Goal: Task Accomplishment & Management: Manage account settings

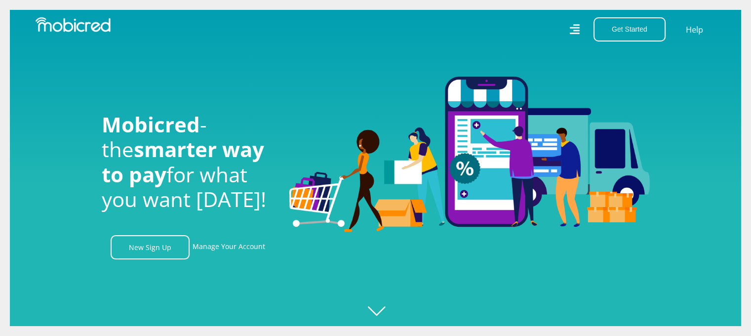
click at [255, 48] on nav "Get Started Open an Account Account Holder Login Help" at bounding box center [375, 29] width 751 height 59
click at [232, 250] on link "Manage Your Account" at bounding box center [229, 247] width 73 height 24
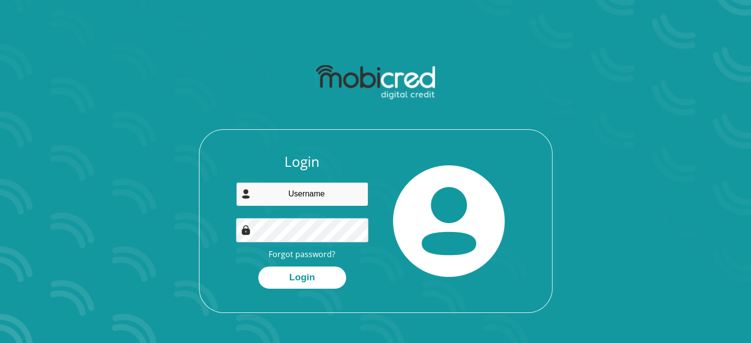
click at [310, 186] on input "email" at bounding box center [302, 194] width 132 height 24
type input "khuzwayobafana2@gmail.com"
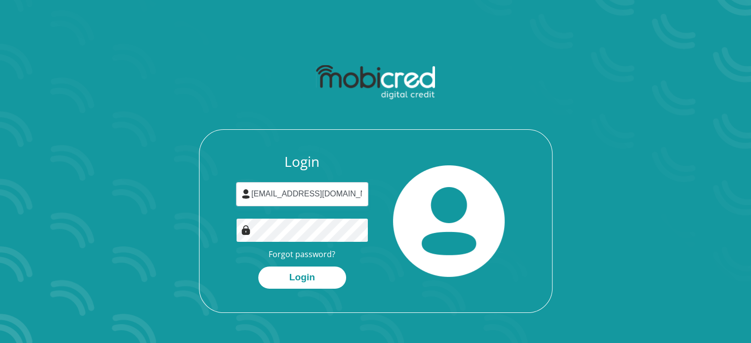
click at [258, 267] on button "Login" at bounding box center [302, 278] width 88 height 22
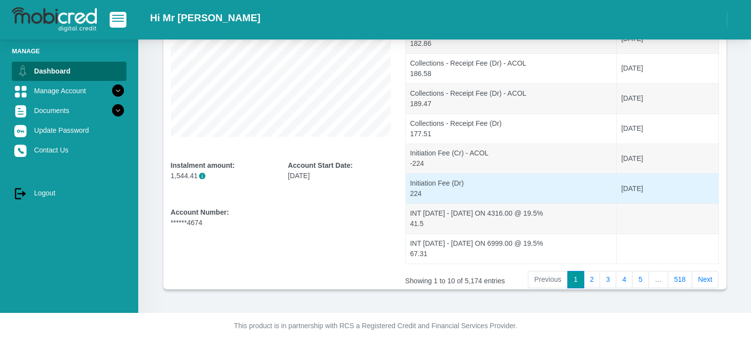
scroll to position [211, 0]
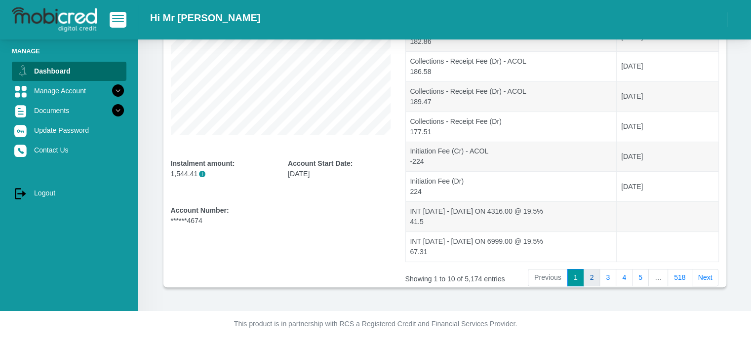
click at [593, 275] on link "2" at bounding box center [591, 278] width 17 height 18
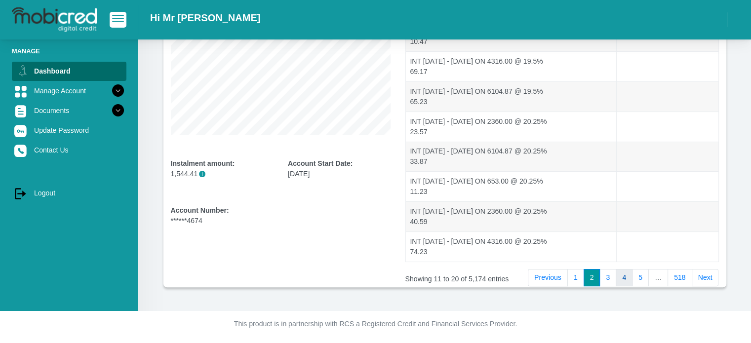
click at [630, 278] on link "4" at bounding box center [624, 278] width 17 height 18
click at [590, 276] on link "2" at bounding box center [591, 278] width 17 height 18
click at [579, 279] on link "1" at bounding box center [575, 278] width 17 height 18
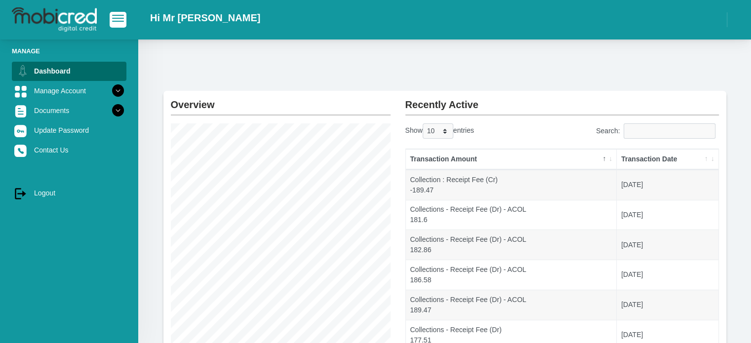
scroll to position [0, 0]
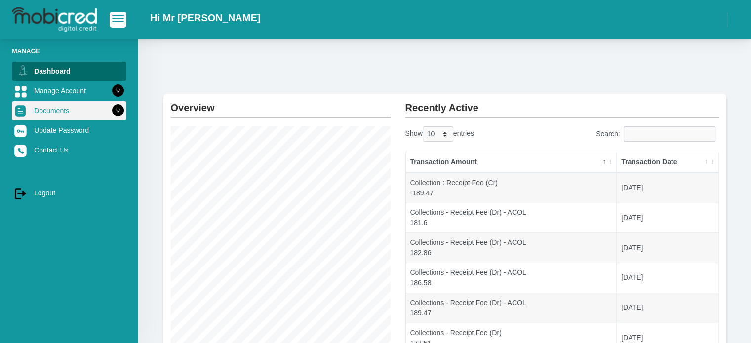
click at [110, 107] on icon at bounding box center [118, 110] width 17 height 17
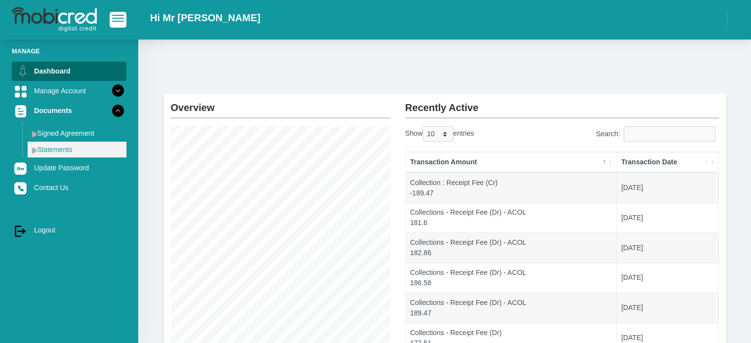
click at [69, 152] on link "Statements" at bounding box center [77, 150] width 99 height 16
click at [33, 154] on img at bounding box center [34, 150] width 5 height 6
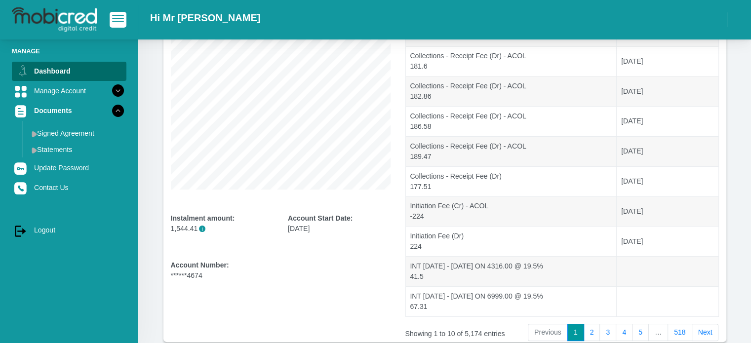
scroll to position [211, 0]
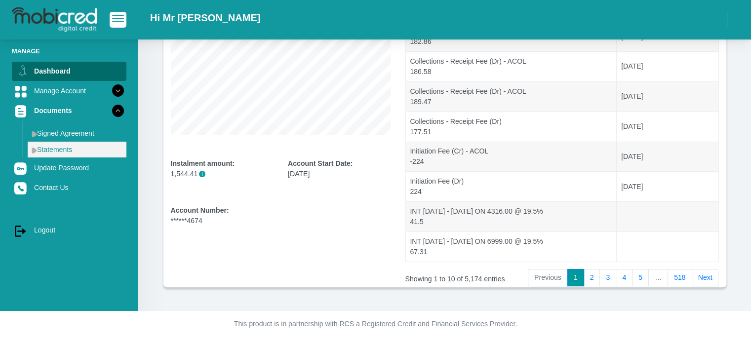
click at [47, 148] on link "Statements" at bounding box center [77, 150] width 99 height 16
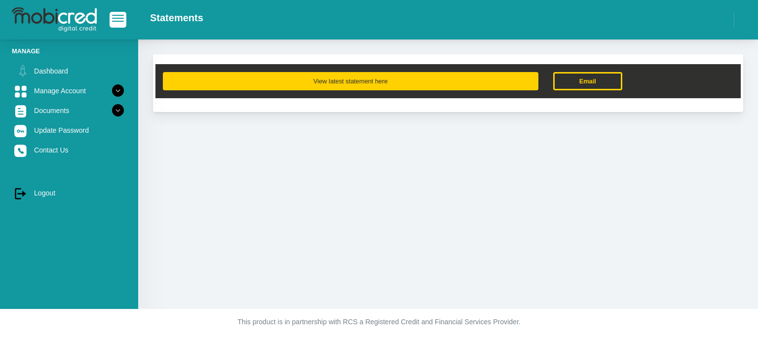
click at [472, 85] on button "View latest statement here" at bounding box center [351, 81] width 376 height 18
